Goal: Task Accomplishment & Management: Use online tool/utility

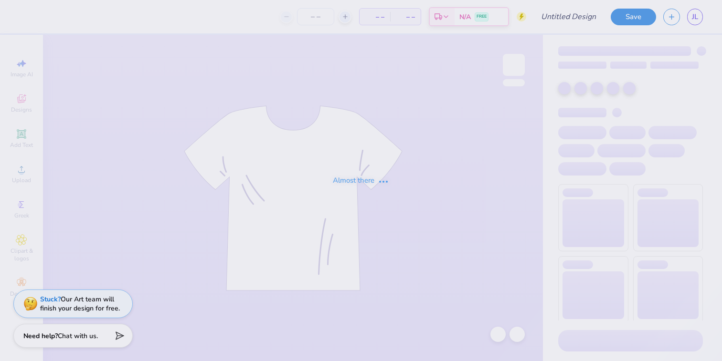
type input "APO Fall Rush '25"
type input "24"
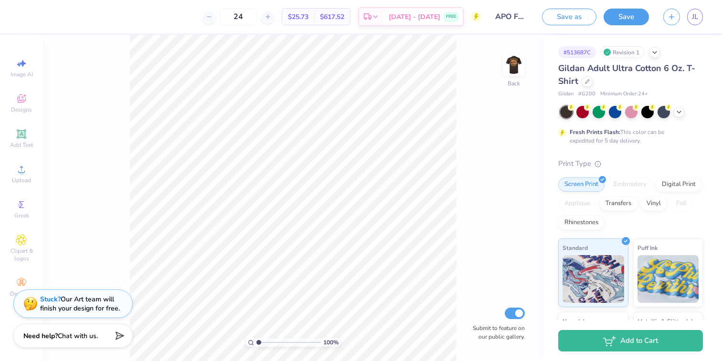
click at [458, 119] on div "100 % Back Submit to feature on our public gallery." at bounding box center [293, 198] width 500 height 327
click at [509, 52] on div "100 % Back Submit to feature on our public gallery." at bounding box center [293, 198] width 500 height 327
click at [510, 61] on img at bounding box center [514, 65] width 38 height 38
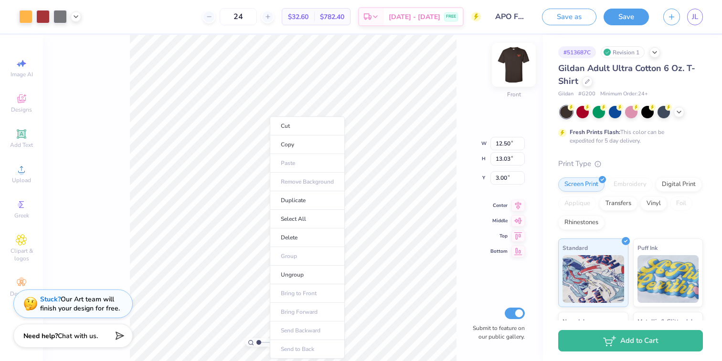
click at [510, 66] on img at bounding box center [514, 65] width 38 height 38
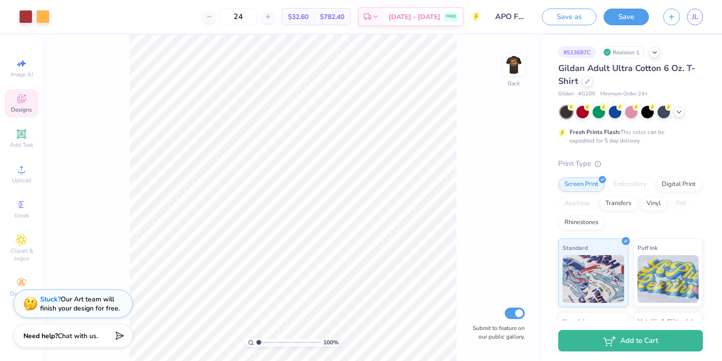
click at [25, 109] on span "Designs" at bounding box center [21, 110] width 21 height 8
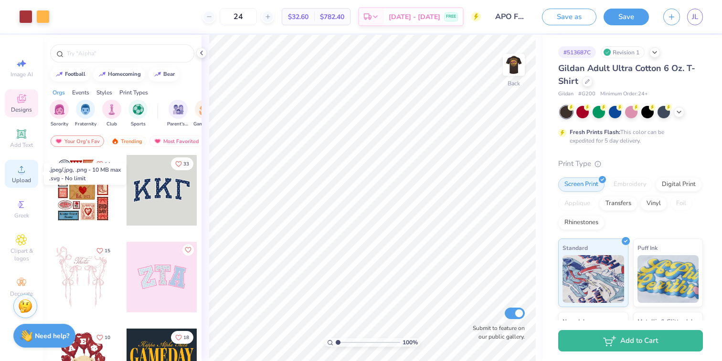
click at [16, 170] on icon at bounding box center [21, 169] width 11 height 11
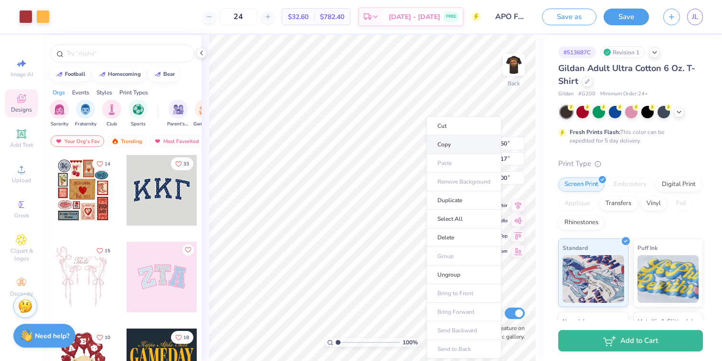
click at [432, 138] on li "Copy" at bounding box center [463, 145] width 75 height 19
click at [439, 146] on li "Copy" at bounding box center [454, 145] width 75 height 19
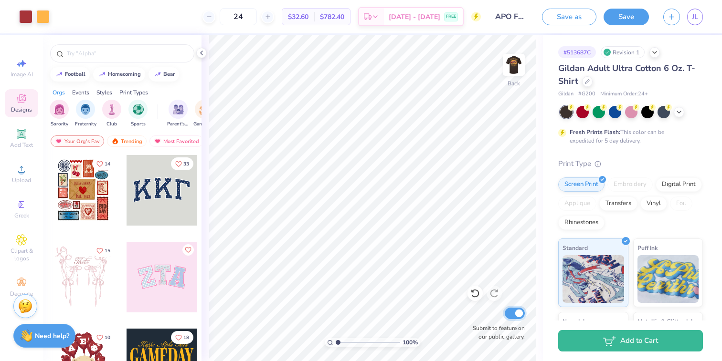
click at [513, 316] on input "Submit to feature on our public gallery." at bounding box center [515, 313] width 20 height 11
checkbox input "false"
click at [608, 15] on button "Save" at bounding box center [625, 15] width 45 height 17
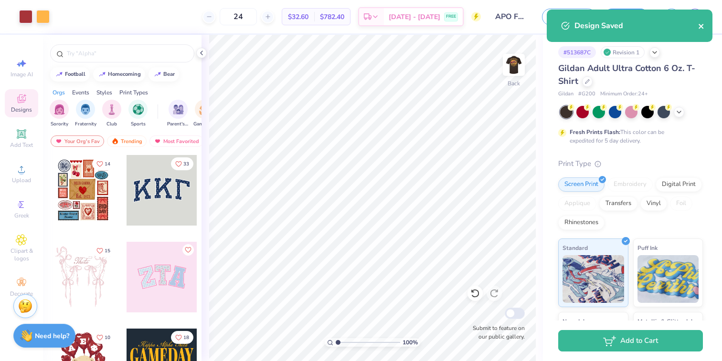
click at [699, 27] on icon "close" at bounding box center [701, 26] width 7 height 8
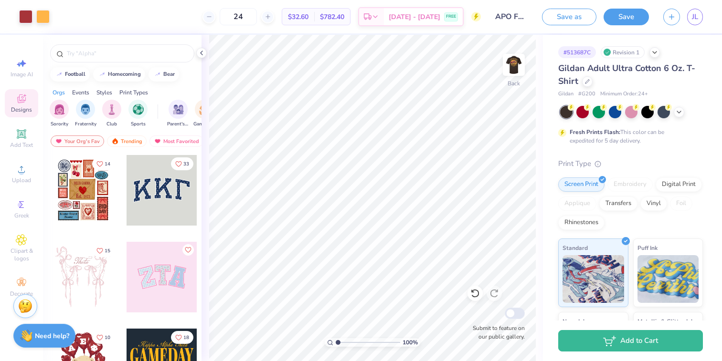
click at [697, 11] on div "Design Saved" at bounding box center [629, 10] width 169 height 4
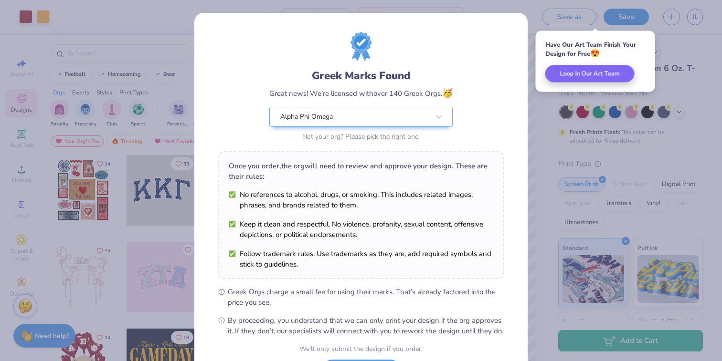
scroll to position [85, 0]
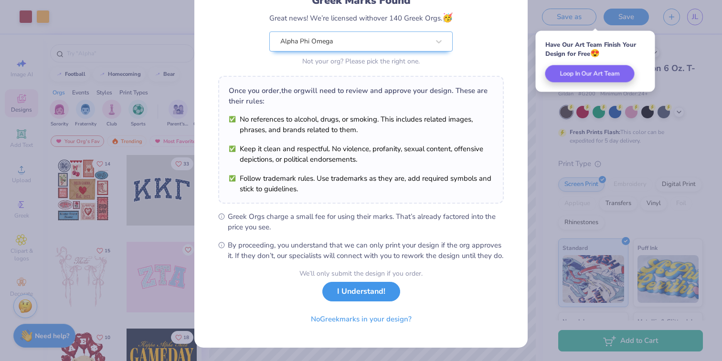
click at [379, 288] on button "I Understand!" at bounding box center [361, 292] width 78 height 20
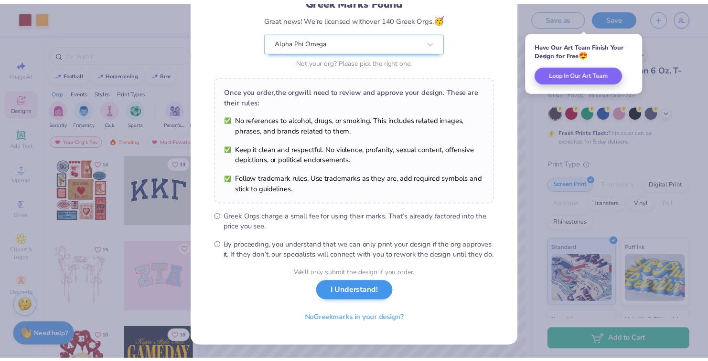
scroll to position [0, 0]
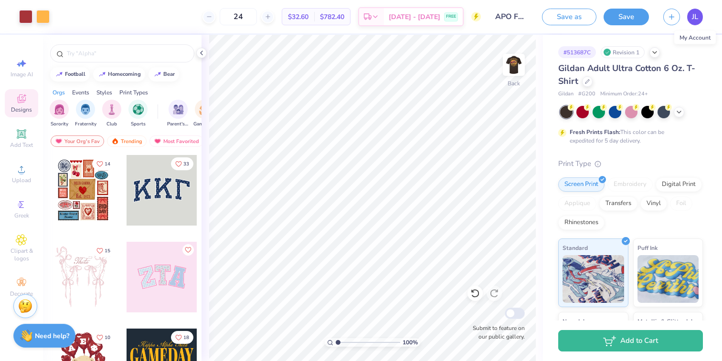
click at [699, 11] on link "JL" at bounding box center [695, 17] width 16 height 17
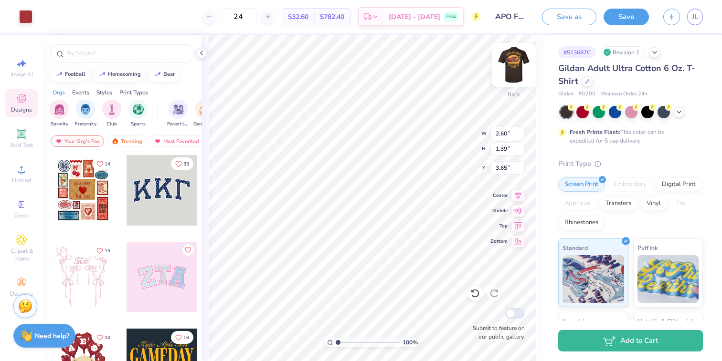
click at [507, 83] on div at bounding box center [514, 65] width 44 height 44
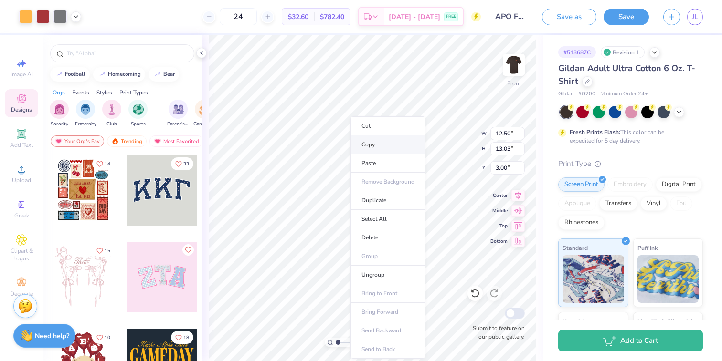
click at [366, 145] on li "Copy" at bounding box center [387, 145] width 75 height 19
click at [384, 141] on li "Copy" at bounding box center [386, 145] width 75 height 19
type input "8.86"
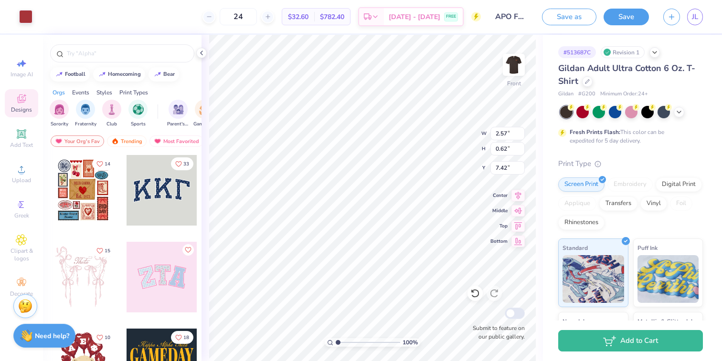
type input "0.78"
type input "1.42"
type input "3.00"
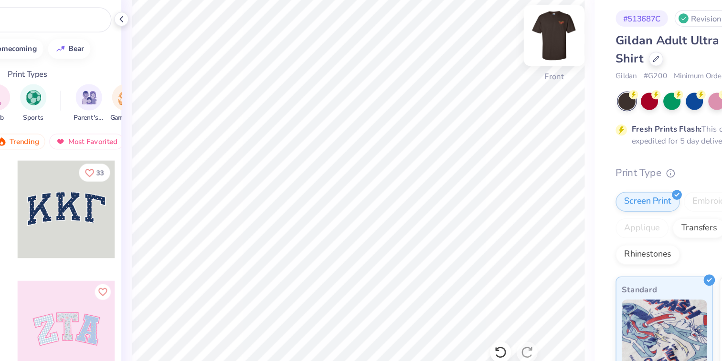
click at [512, 59] on img at bounding box center [514, 65] width 38 height 38
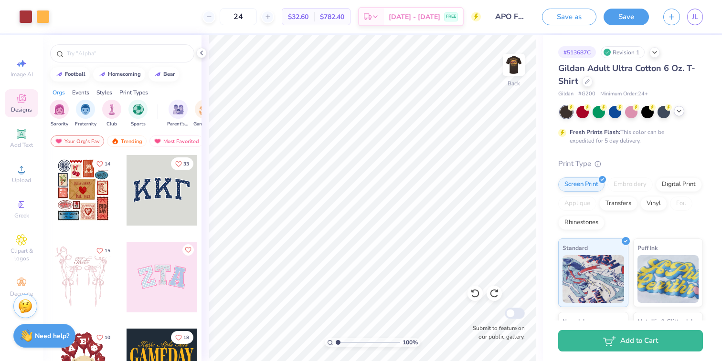
click at [677, 112] on icon at bounding box center [679, 111] width 8 height 8
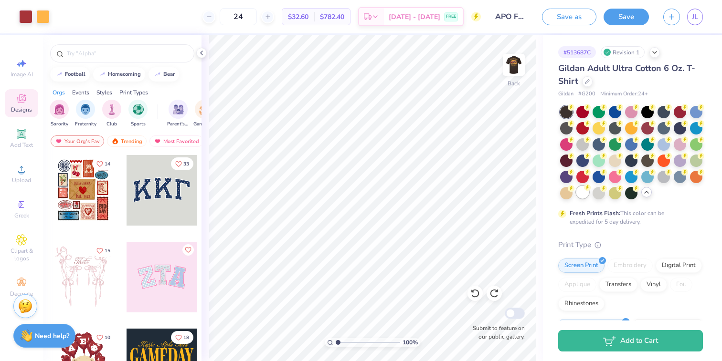
click at [582, 193] on div at bounding box center [582, 192] width 12 height 12
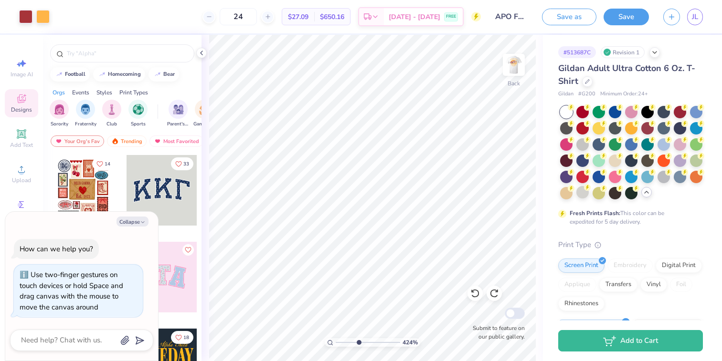
drag, startPoint x: 337, startPoint y: 342, endPoint x: 359, endPoint y: 342, distance: 21.5
type input "4.24"
click at [359, 342] on input "range" at bounding box center [368, 342] width 64 height 9
click at [306, 361] on html "Art colors 24 $27.09 Per Item $650.16 Total Est. Delivery [DATE] - [DATE] FREE …" at bounding box center [361, 180] width 722 height 361
click at [516, 66] on img at bounding box center [514, 65] width 38 height 38
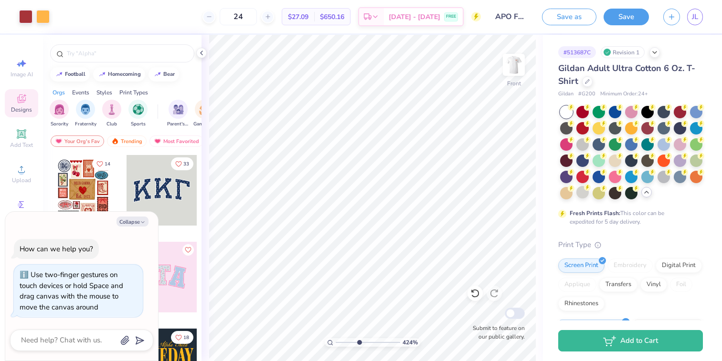
type textarea "x"
drag, startPoint x: 358, startPoint y: 341, endPoint x: 340, endPoint y: 341, distance: 17.2
click at [340, 341] on input "range" at bounding box center [368, 342] width 64 height 9
type input "1.17"
click at [338, 340] on input "range" at bounding box center [368, 342] width 64 height 9
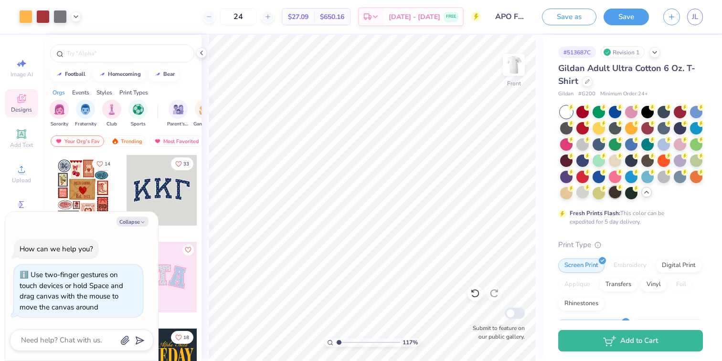
click at [617, 191] on div at bounding box center [615, 192] width 12 height 12
click at [582, 190] on div at bounding box center [582, 192] width 12 height 12
click at [607, 142] on div at bounding box center [631, 153] width 143 height 94
click at [615, 142] on div at bounding box center [615, 143] width 12 height 12
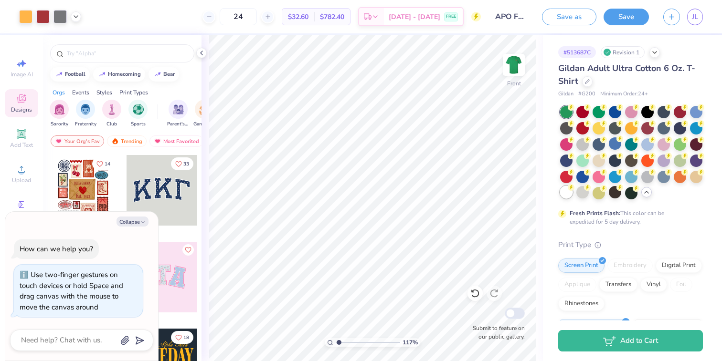
click at [565, 195] on div at bounding box center [566, 192] width 12 height 12
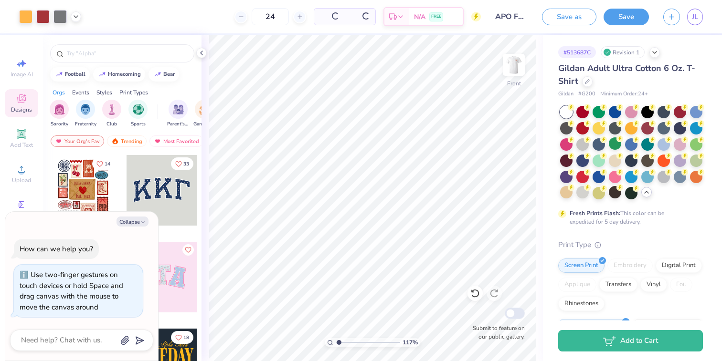
type textarea "x"
drag, startPoint x: 338, startPoint y: 342, endPoint x: 346, endPoint y: 342, distance: 8.1
click at [346, 342] on input "range" at bounding box center [368, 342] width 64 height 9
type input "1.72"
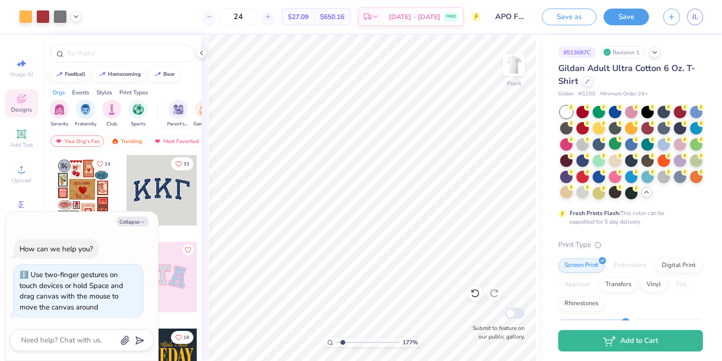
click at [342, 342] on input "range" at bounding box center [368, 342] width 64 height 9
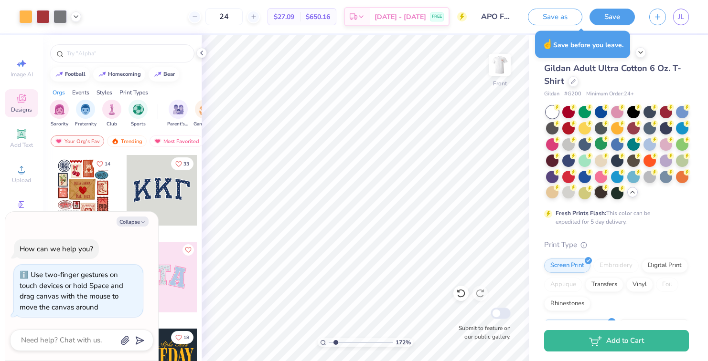
click at [602, 190] on div at bounding box center [600, 192] width 12 height 12
type textarea "x"
